Goal: Entertainment & Leisure: Consume media (video, audio)

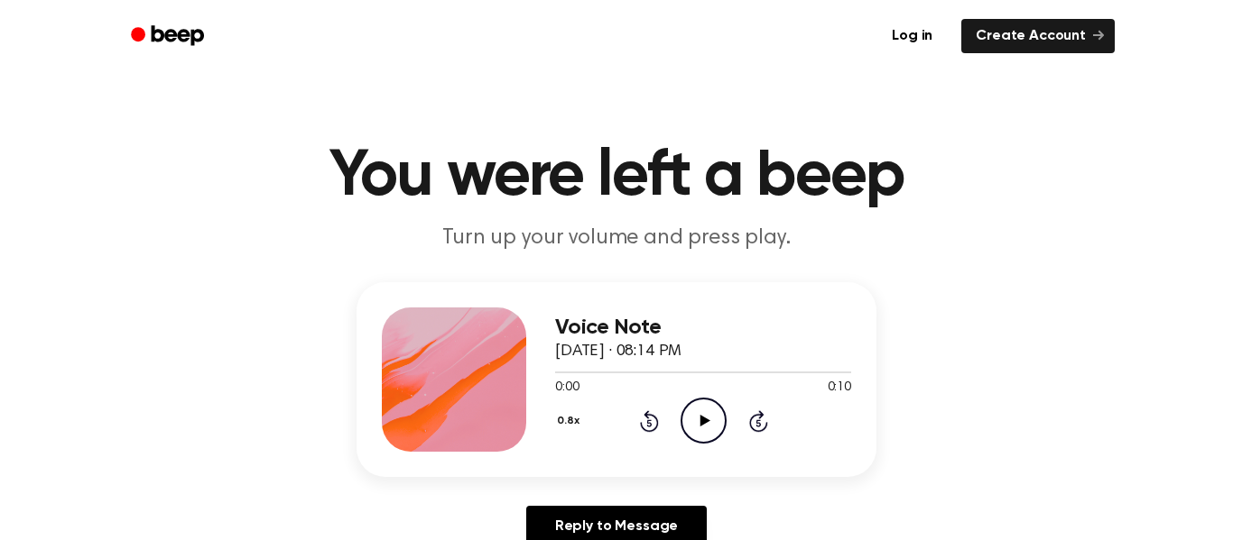
click at [707, 435] on icon "Play Audio" at bounding box center [703, 421] width 46 height 46
click at [707, 435] on icon "Pause Audio" at bounding box center [703, 421] width 46 height 46
click at [712, 432] on icon "Play Audio" at bounding box center [703, 421] width 46 height 46
click at [707, 415] on icon "Play Audio" at bounding box center [703, 421] width 46 height 46
click at [568, 427] on button "0.8x" at bounding box center [570, 421] width 31 height 31
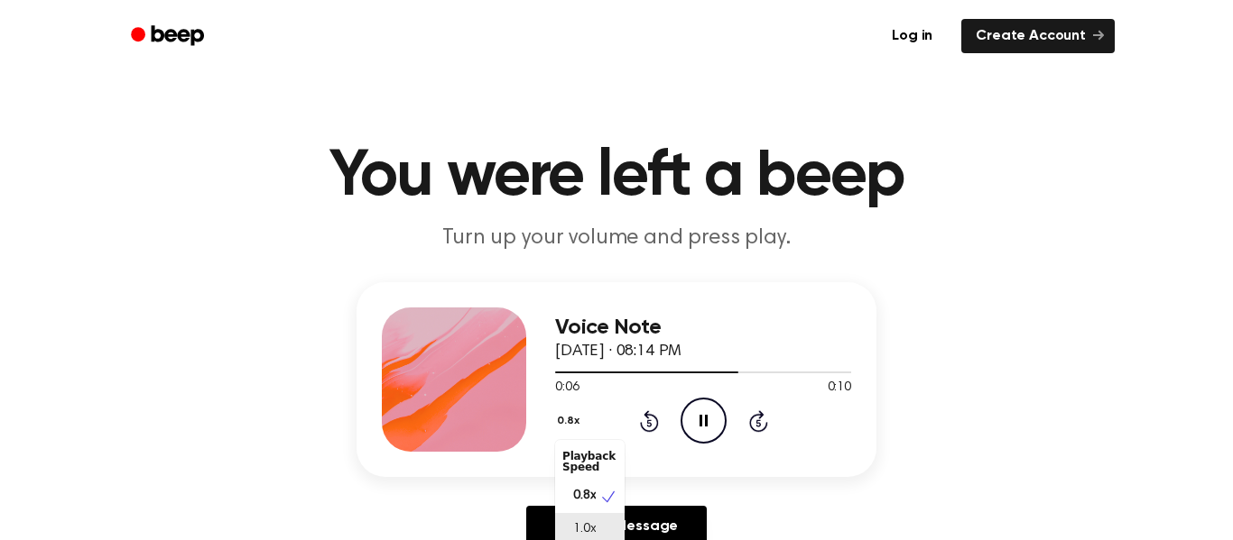
scroll to position [7, 0]
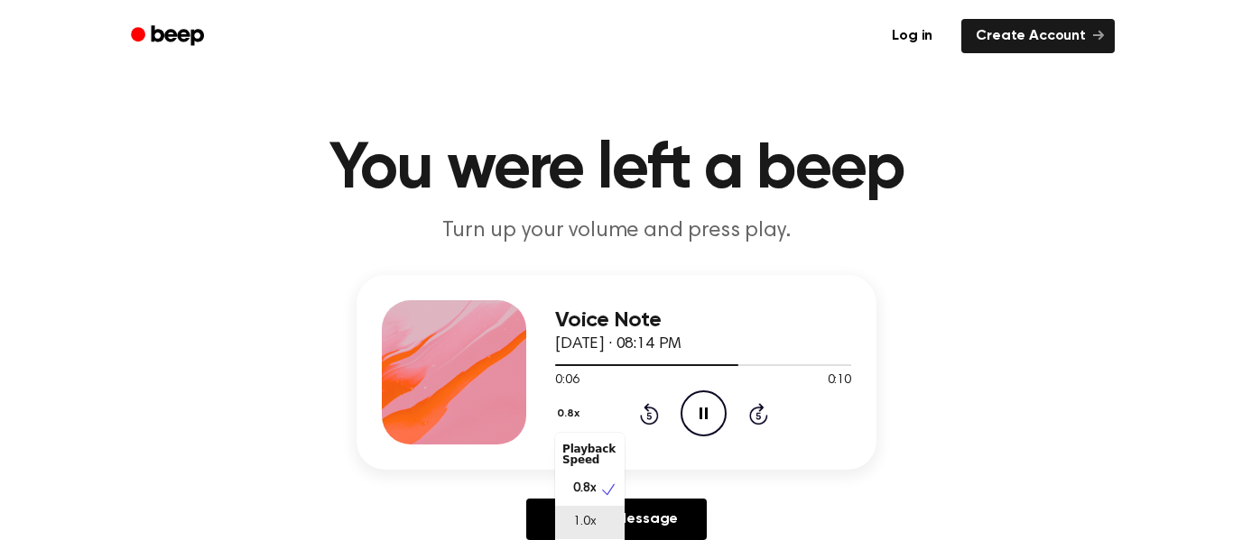
click at [610, 526] on div "1.0x" at bounding box center [589, 522] width 69 height 33
click at [710, 402] on icon "Play Audio" at bounding box center [703, 414] width 46 height 46
click at [688, 411] on icon "Play Audio" at bounding box center [703, 414] width 46 height 46
click at [708, 413] on icon "Pause Audio" at bounding box center [703, 414] width 46 height 46
click at [725, 442] on div "Voice Note [DATE] · 08:14 PM 0:01 0:10 Your browser does not support the [objec…" at bounding box center [703, 372] width 296 height 144
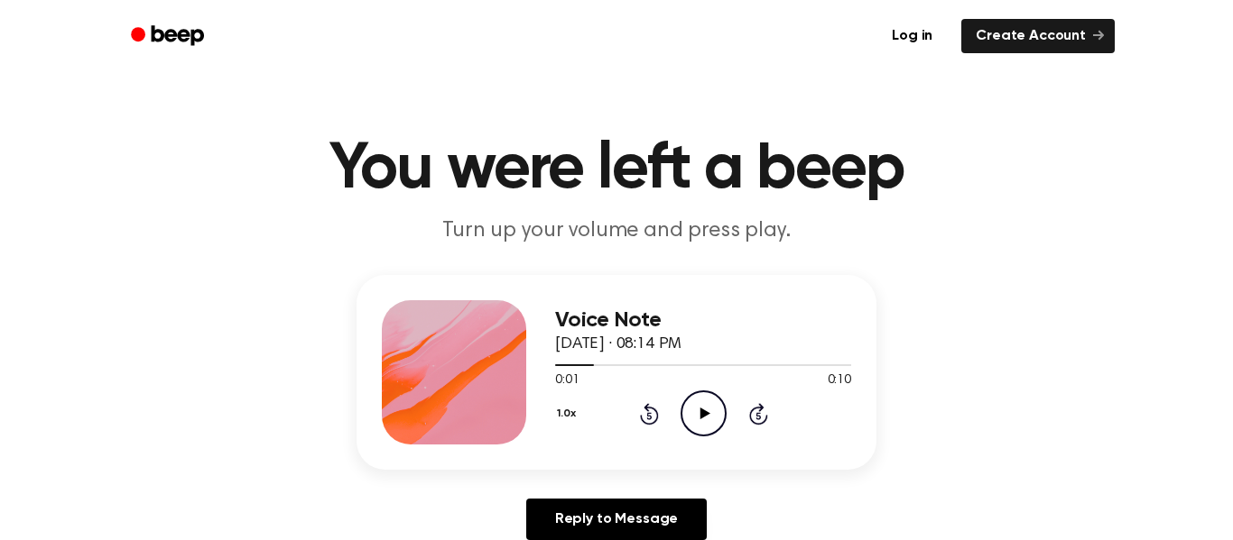
click at [683, 439] on div "Voice Note [DATE] · 08:14 PM 0:01 0:10 Your browser does not support the [objec…" at bounding box center [703, 372] width 296 height 144
click at [750, 406] on icon "Skip 5 seconds" at bounding box center [758, 413] width 20 height 23
click at [709, 417] on icon "Play Audio" at bounding box center [703, 414] width 46 height 46
click at [660, 448] on div "Voice Note [DATE] · 08:14 PM 0:10 0:10 Your browser does not support the [objec…" at bounding box center [616, 372] width 520 height 195
click at [564, 420] on button "1.0x" at bounding box center [568, 414] width 27 height 31
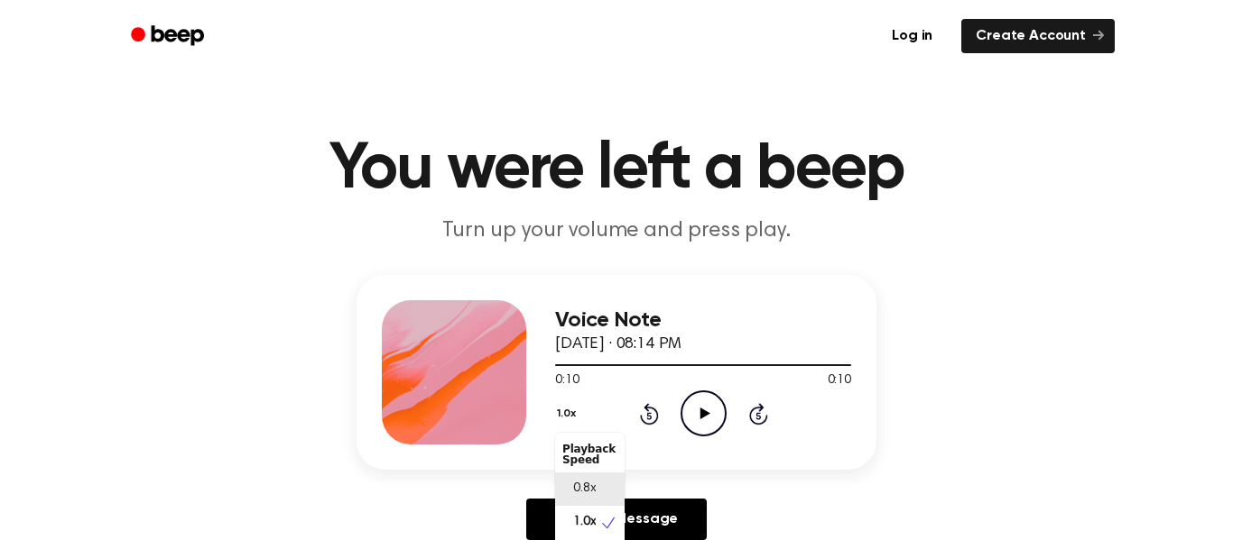
drag, startPoint x: 623, startPoint y: 505, endPoint x: 620, endPoint y: 459, distance: 46.2
click at [620, 459] on div "Playback Speed 0.8x 1.0x 1.2x 1.5x 2.0x" at bounding box center [589, 534] width 69 height 202
click at [567, 420] on button "1.0x" at bounding box center [568, 414] width 27 height 31
click at [651, 419] on icon "Rewind 5 seconds" at bounding box center [649, 413] width 20 height 23
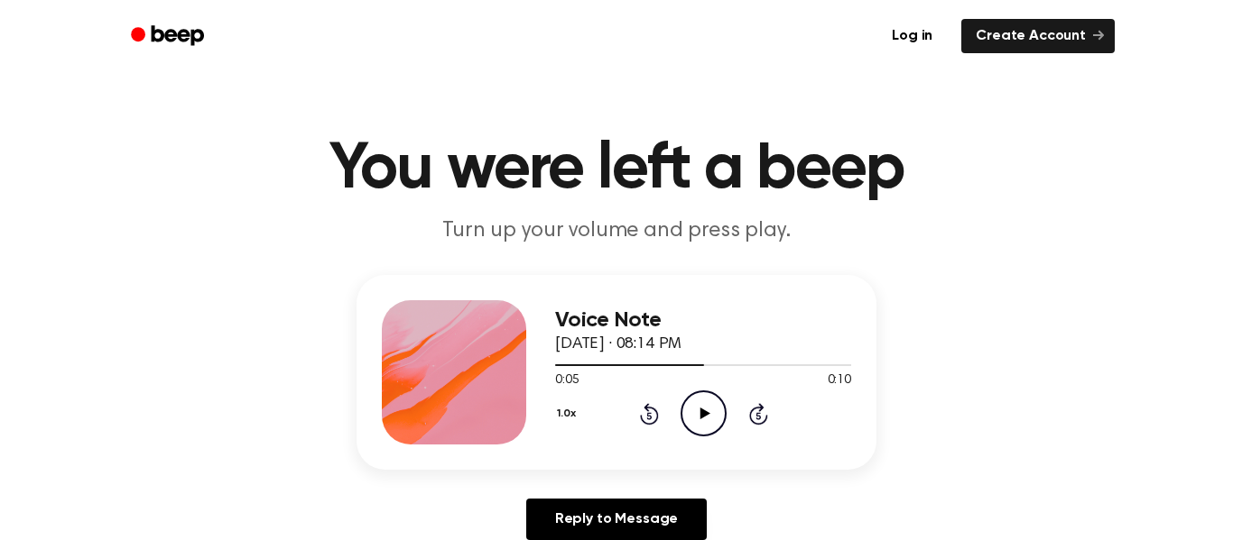
click at [651, 419] on icon "Rewind 5 seconds" at bounding box center [649, 413] width 20 height 23
click at [651, 420] on icon "Rewind 5 seconds" at bounding box center [649, 413] width 20 height 23
click at [687, 413] on icon "Play Audio" at bounding box center [703, 414] width 46 height 46
click at [706, 437] on icon "Play Audio" at bounding box center [703, 414] width 46 height 46
